Goal: Find specific page/section: Find specific page/section

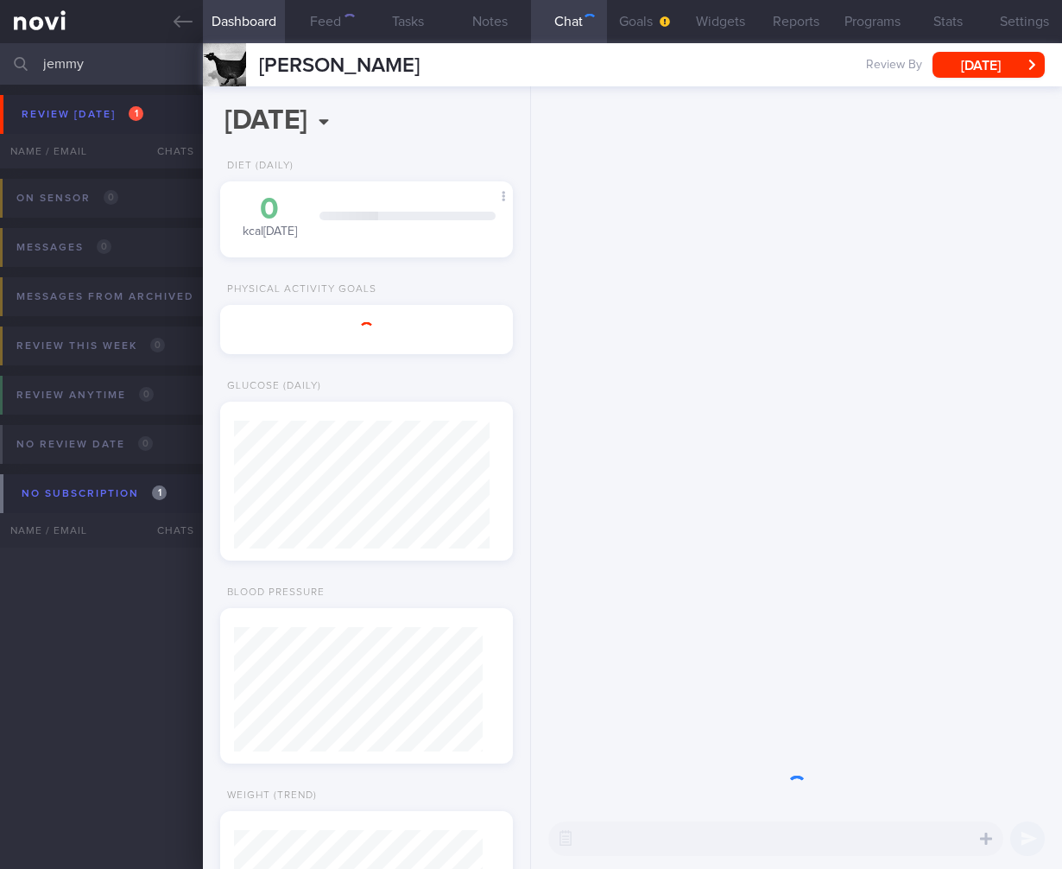
select select "7"
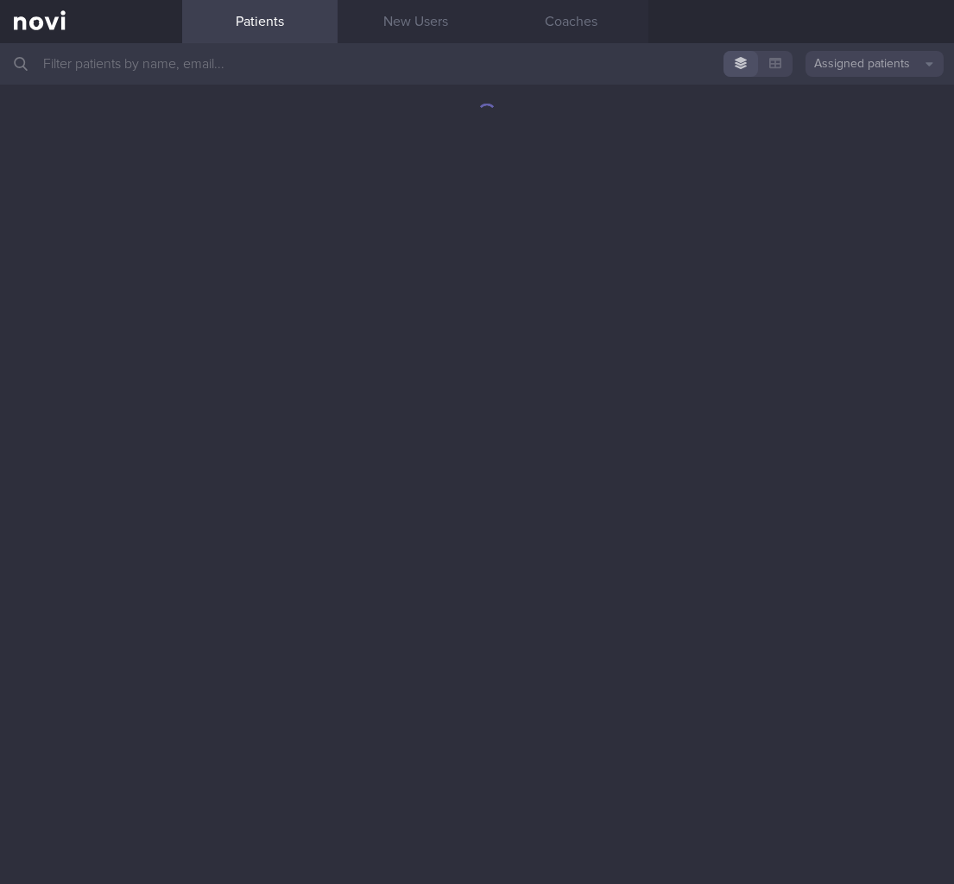
click at [813, 70] on button "Assigned patients" at bounding box center [875, 64] width 138 height 26
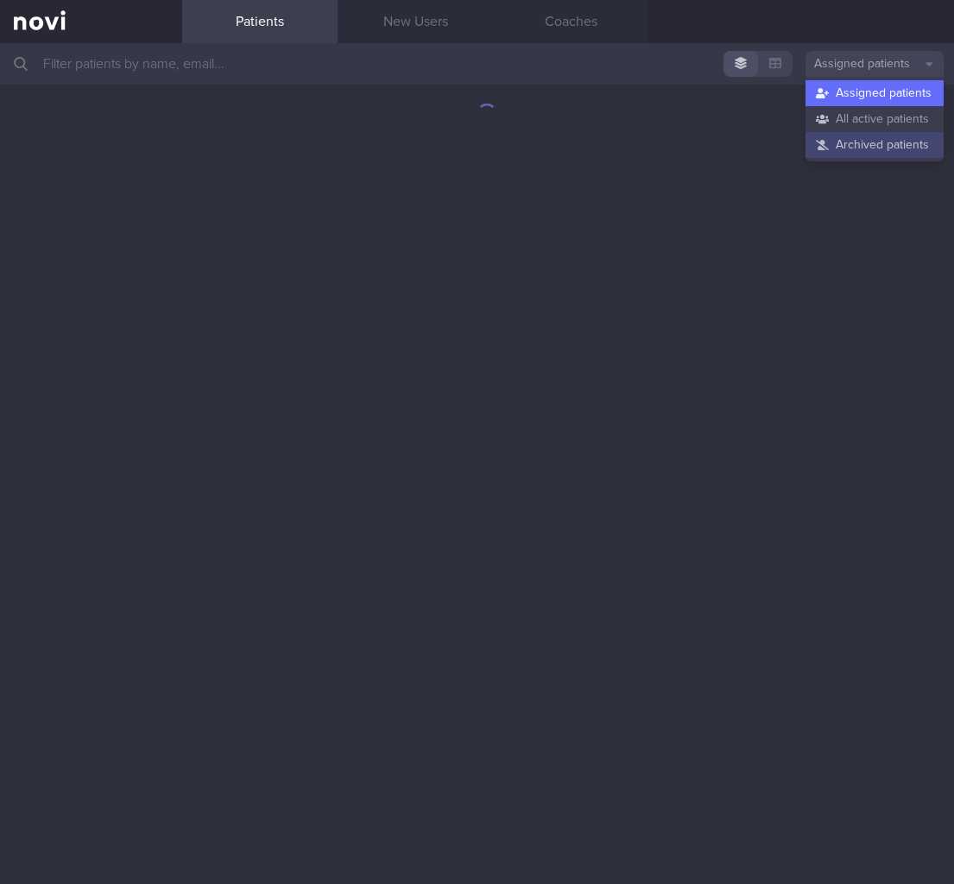
click at [832, 136] on button "Archived patients" at bounding box center [875, 145] width 138 height 26
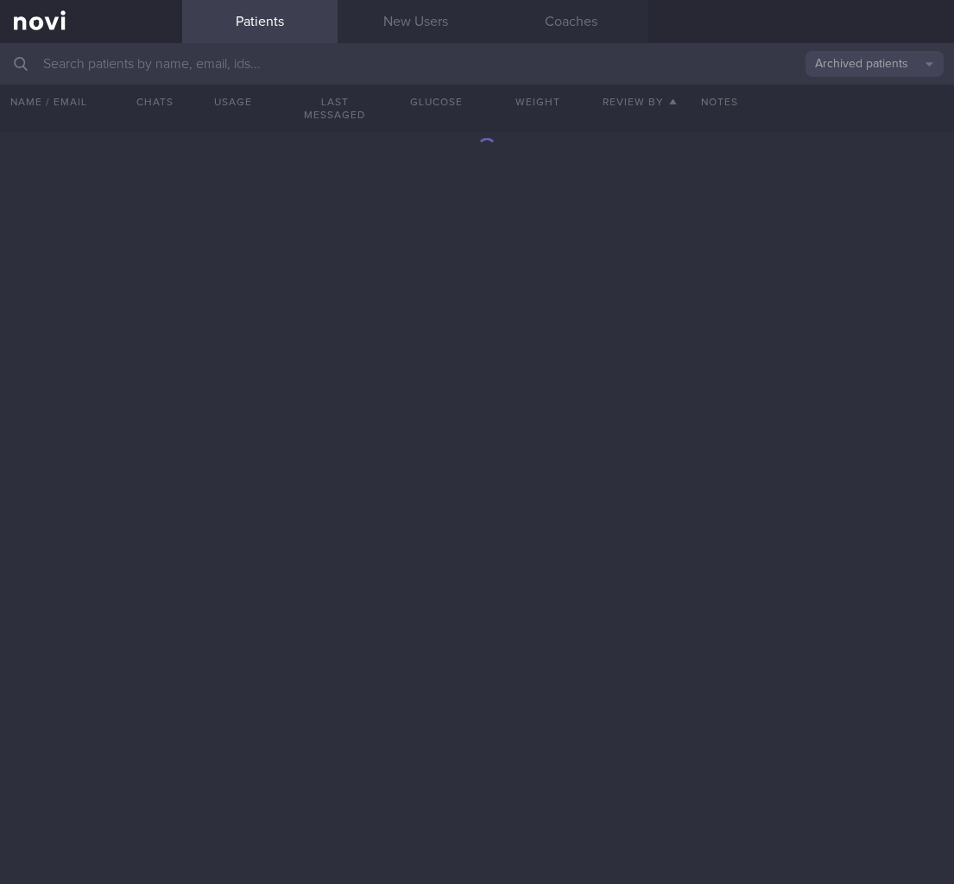
click at [449, 70] on input "text" at bounding box center [477, 63] width 954 height 41
click at [863, 68] on button "Archived patients" at bounding box center [875, 64] width 138 height 26
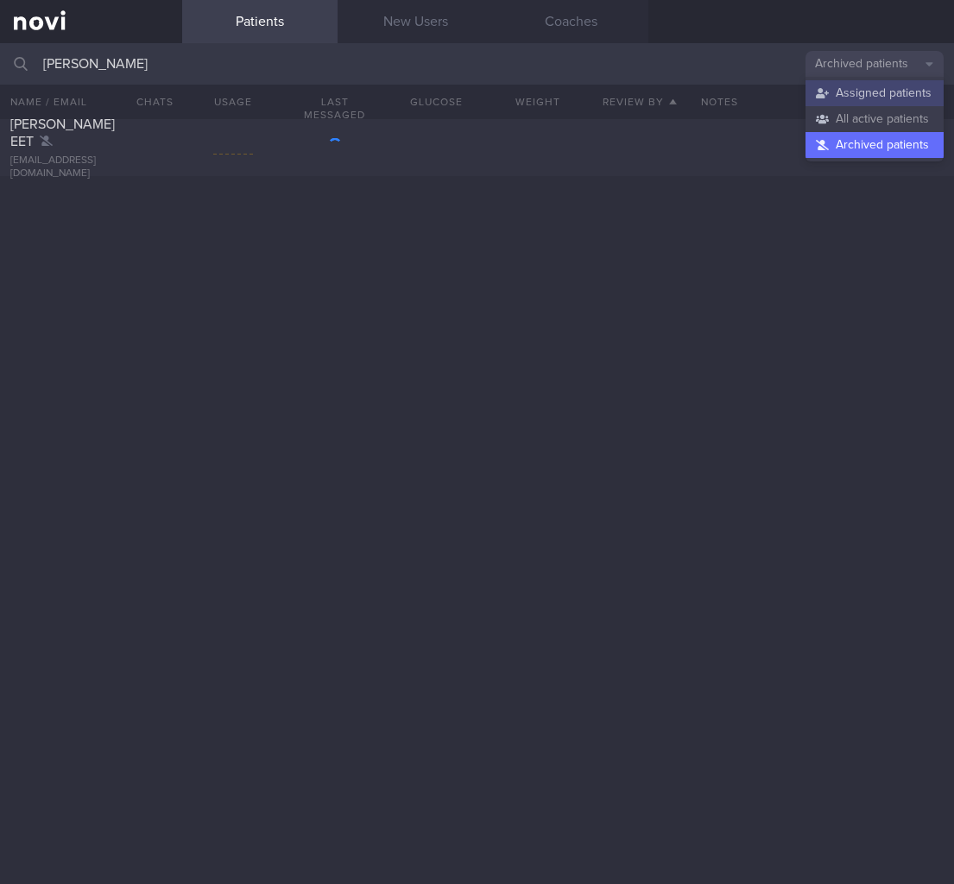
click at [860, 98] on button "Assigned patients" at bounding box center [875, 93] width 138 height 26
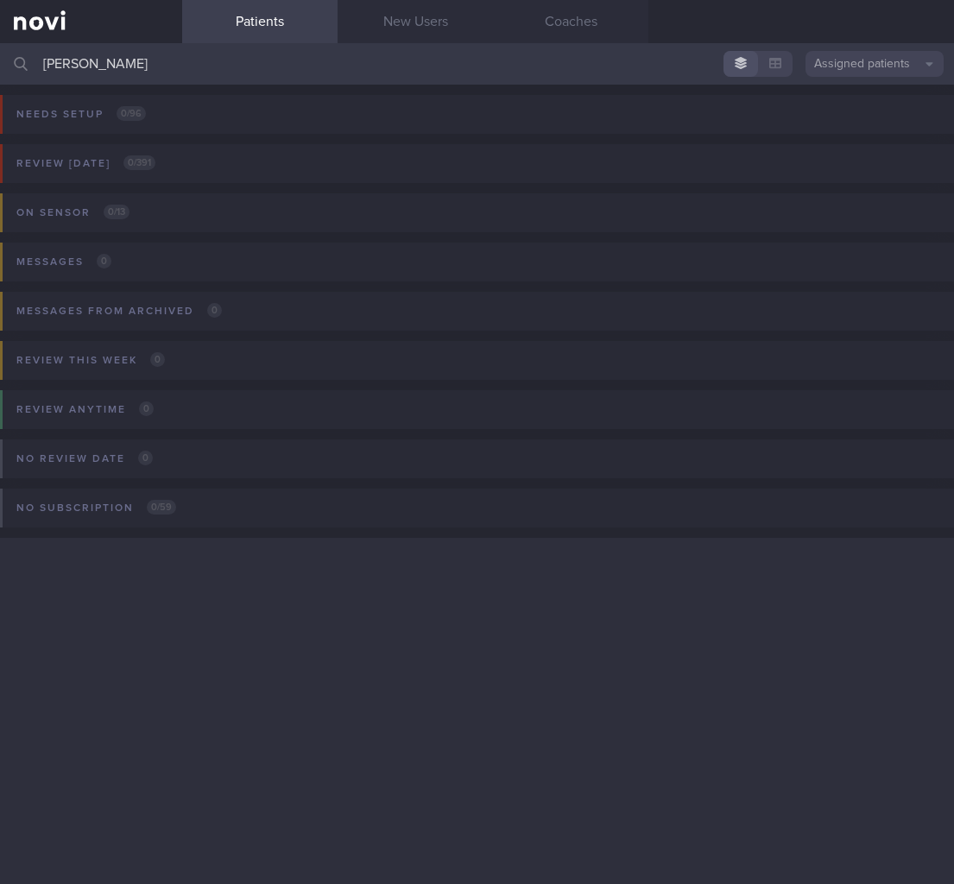
drag, startPoint x: 126, startPoint y: 67, endPoint x: -10, endPoint y: 59, distance: 136.7
click at [0, 59] on html "You are offline! Some functionality will be unavailable Patients New Users Coac…" at bounding box center [477, 442] width 954 height 884
type input "nunes"
drag, startPoint x: 408, startPoint y: 72, endPoint x: -130, endPoint y: 60, distance: 537.4
click at [0, 60] on html "You are offline! Some functionality will be unavailable Patients New Users Coac…" at bounding box center [477, 442] width 954 height 884
